Goal: Download file/media

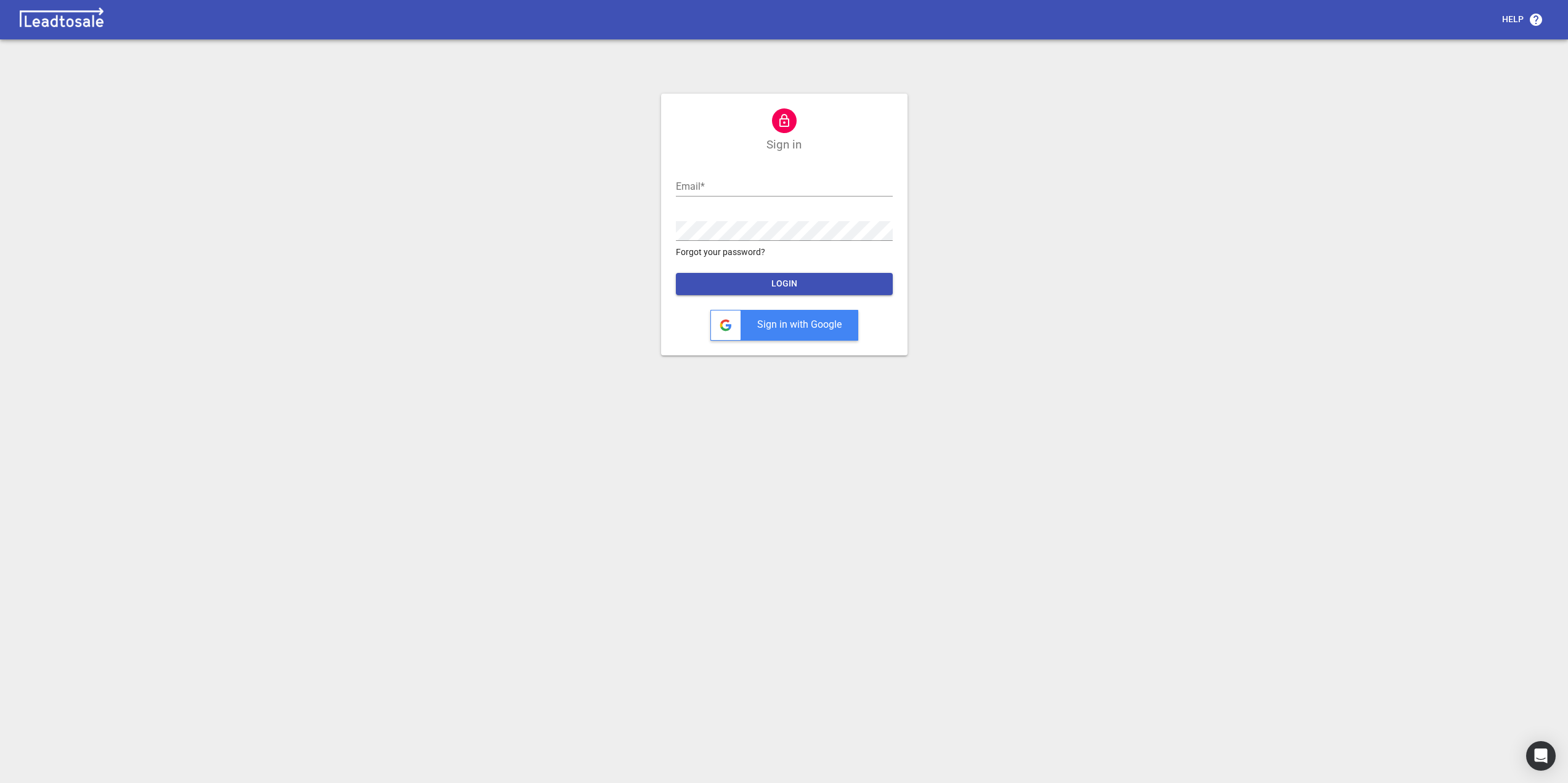
type input "admin@georgewalkers.co.nz"
click at [783, 281] on span "LOGIN" at bounding box center [784, 284] width 197 height 12
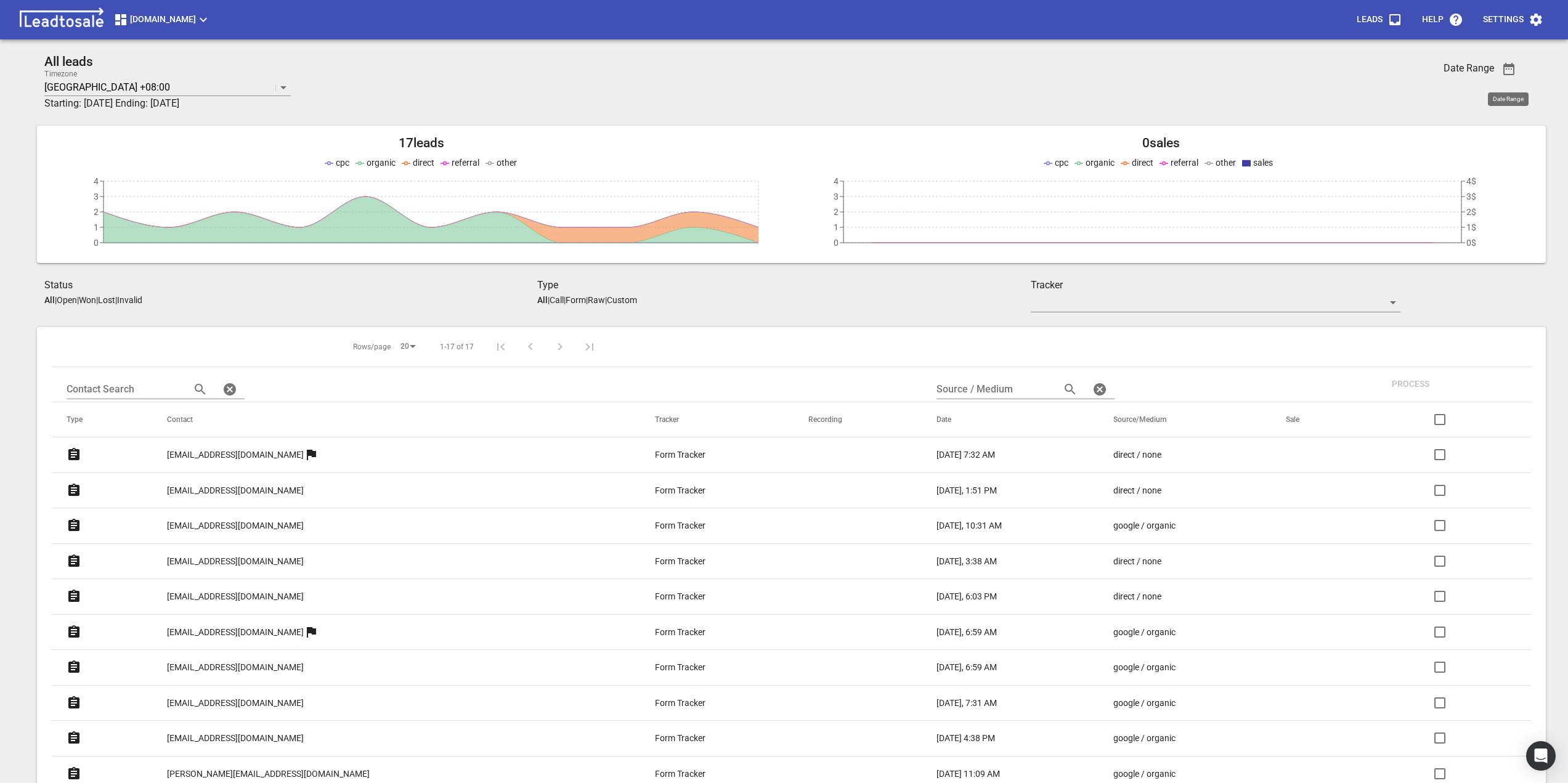
click at [1503, 67] on icon "button" at bounding box center [1508, 69] width 15 height 15
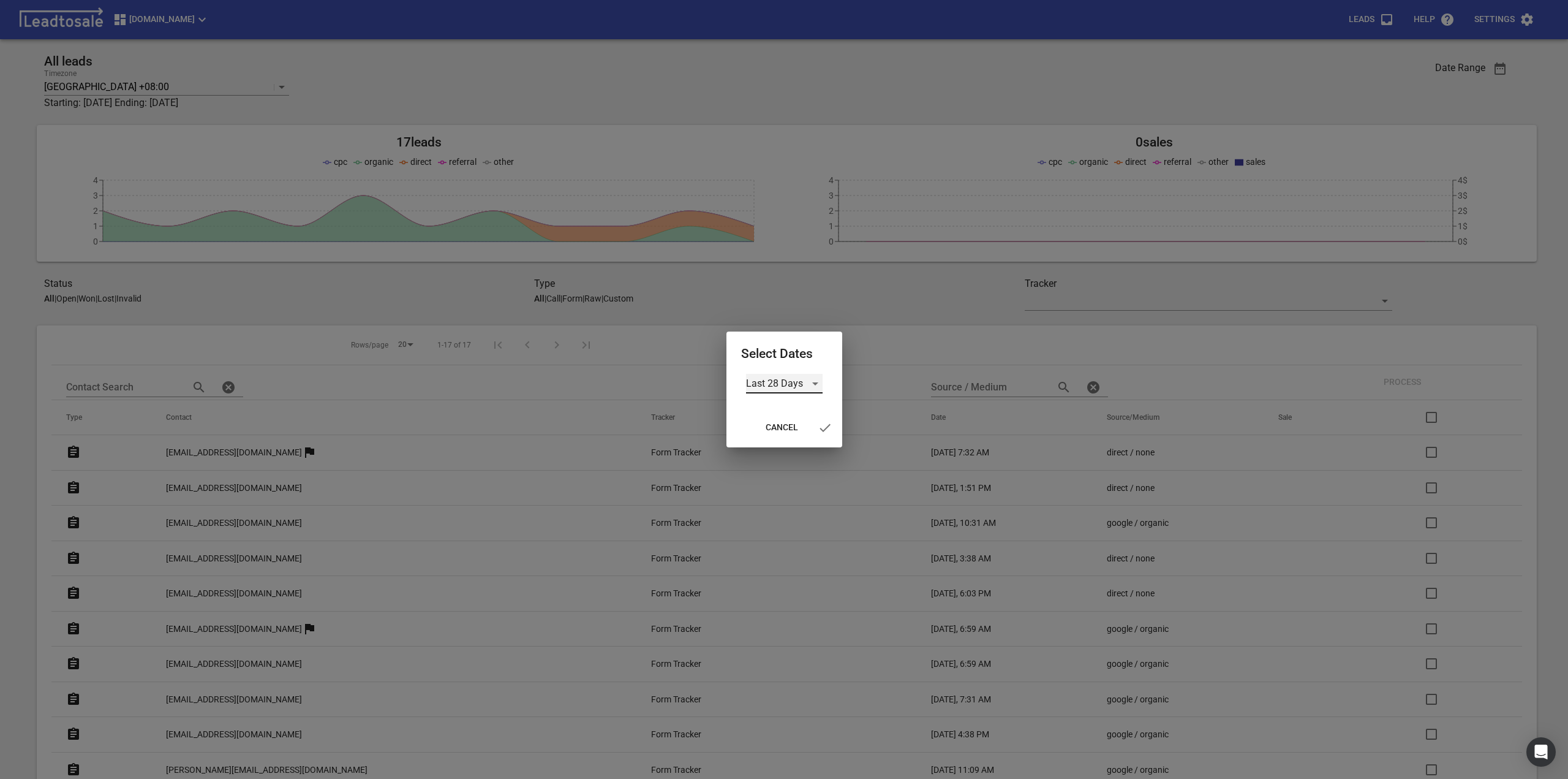
click at [809, 389] on div "Last 28 Days" at bounding box center [784, 383] width 76 height 19
click at [790, 472] on li "Custom" at bounding box center [784, 472] width 76 height 29
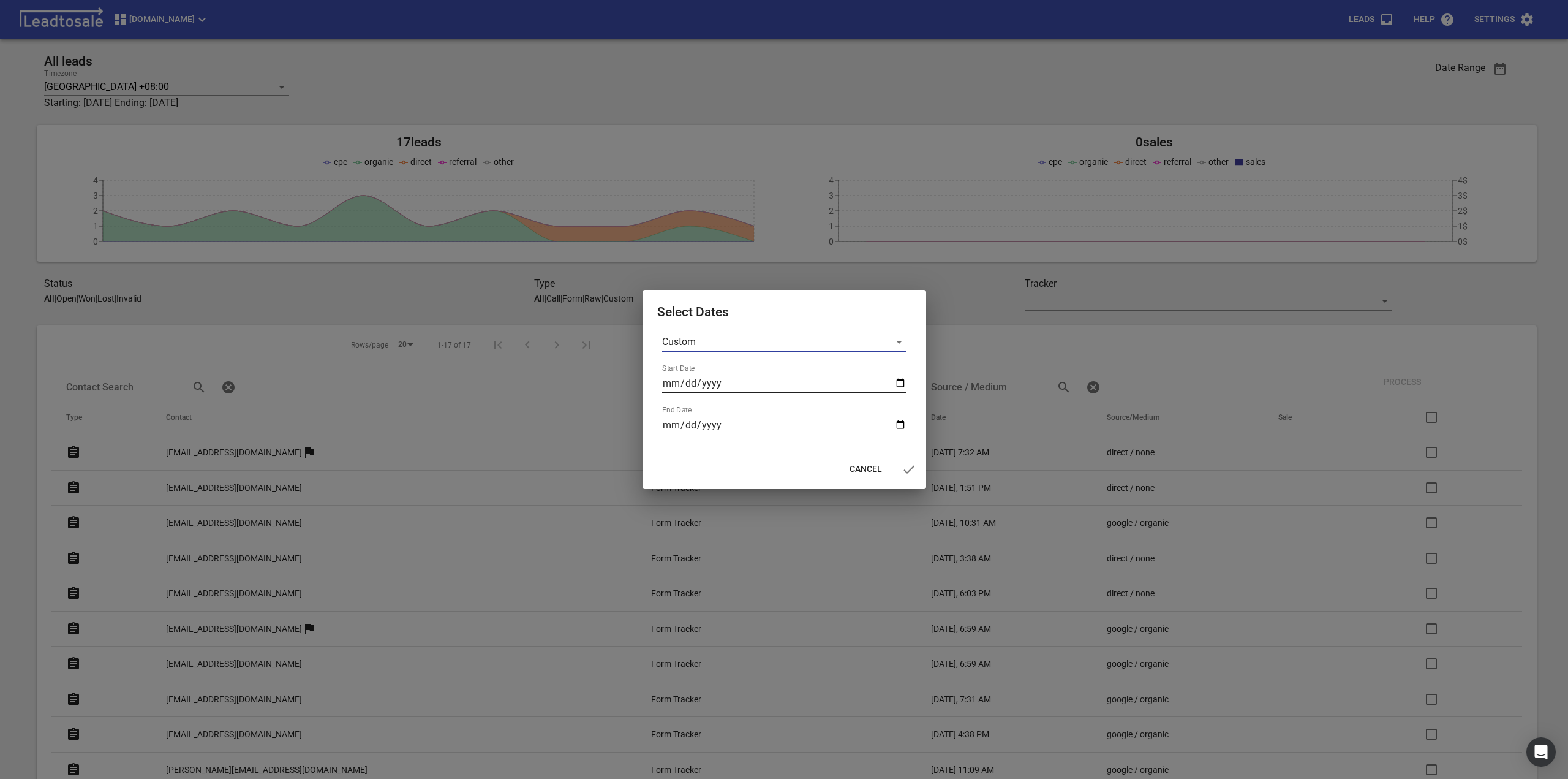
click at [904, 381] on input "Start Date" at bounding box center [784, 383] width 244 height 19
type input "2025-09-08"
click at [897, 420] on input "End Date" at bounding box center [784, 425] width 244 height 19
type input "2025-09-14"
click at [909, 466] on icon "button" at bounding box center [909, 469] width 15 height 15
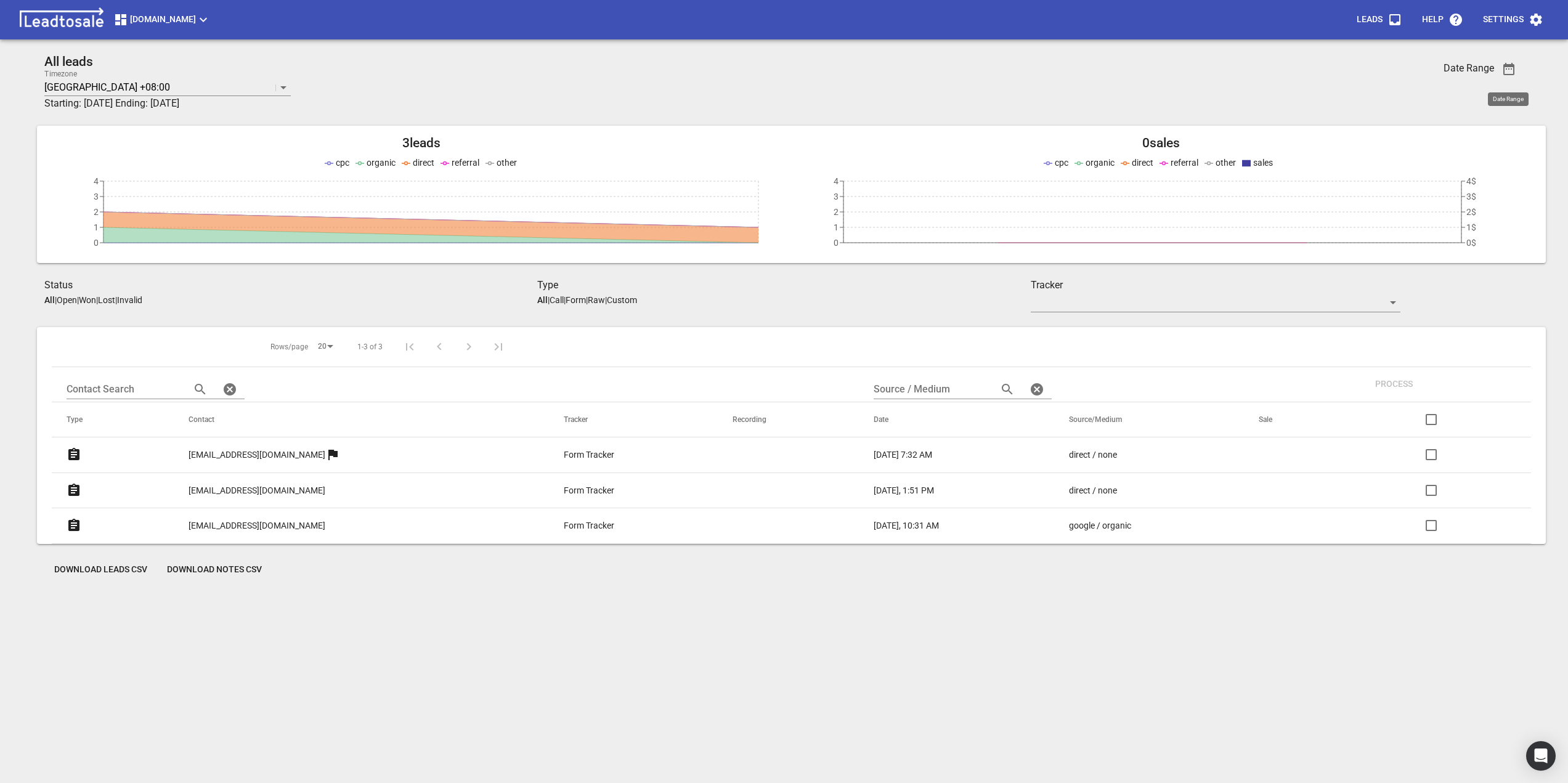
click at [111, 567] on span "Download Leads CSV" at bounding box center [100, 569] width 93 height 12
